Goal: Information Seeking & Learning: Check status

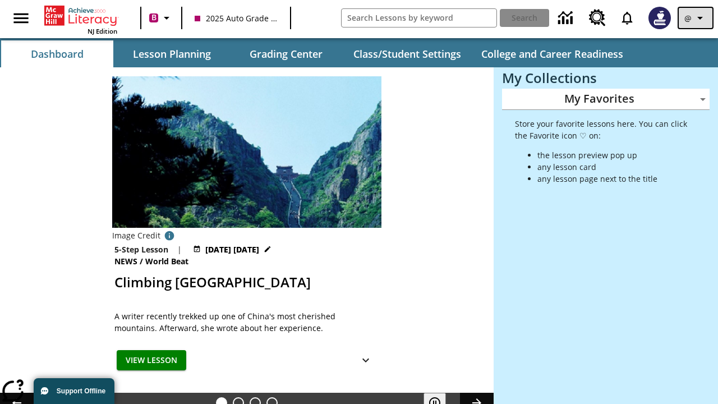
click at [696, 18] on icon "Profile/Settings" at bounding box center [699, 17] width 13 height 13
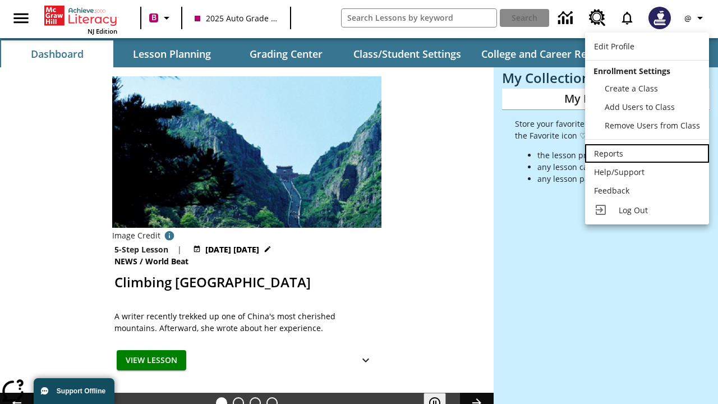
click at [647, 153] on div "Reports" at bounding box center [647, 154] width 106 height 12
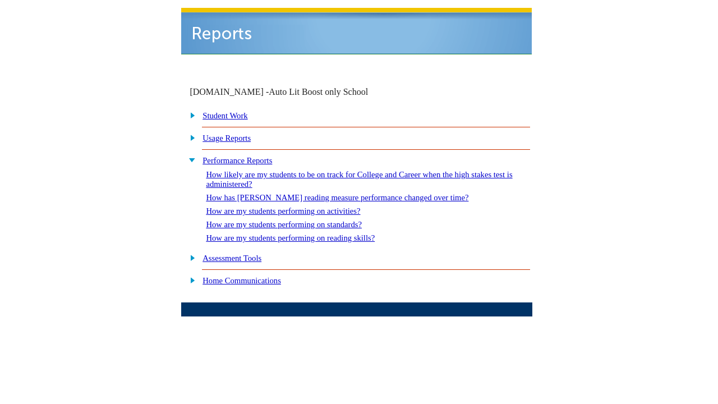
click at [301, 233] on link "How are my students performing on reading skills?" at bounding box center [290, 237] width 169 height 9
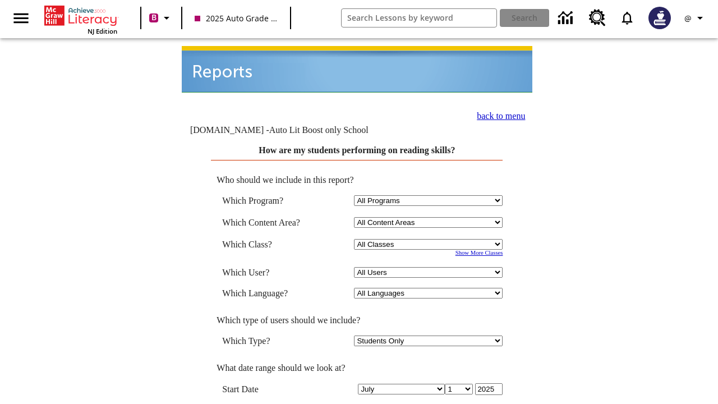
select select "4"
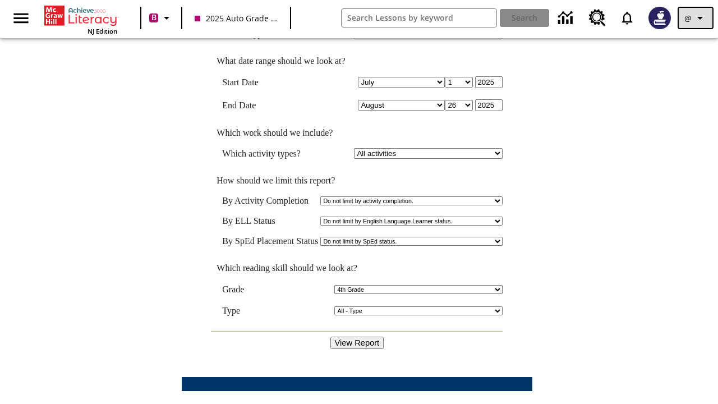
click at [696, 18] on icon "Profile/Settings" at bounding box center [699, 17] width 13 height 13
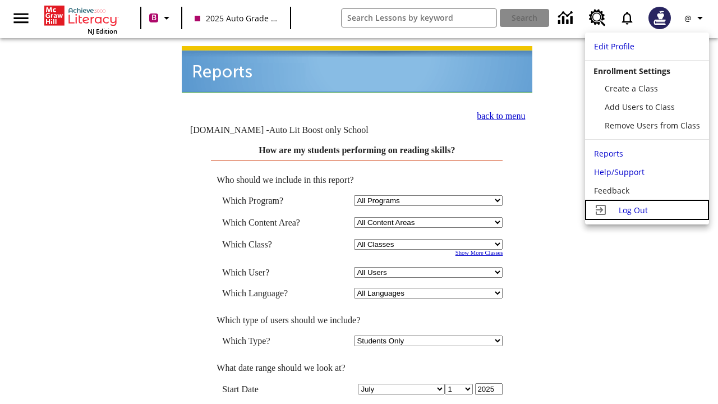
click at [647, 210] on span "Log Out" at bounding box center [633, 210] width 29 height 11
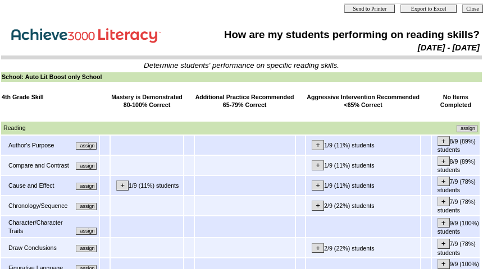
click at [90, 150] on input "assign" at bounding box center [86, 146] width 21 height 7
